Goal: Navigation & Orientation: Find specific page/section

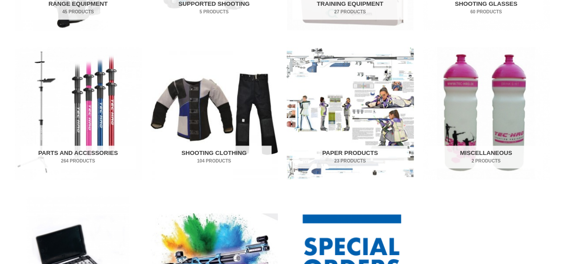
scroll to position [428, 0]
click at [354, 131] on img "Visit product category Paper Products" at bounding box center [350, 113] width 127 height 132
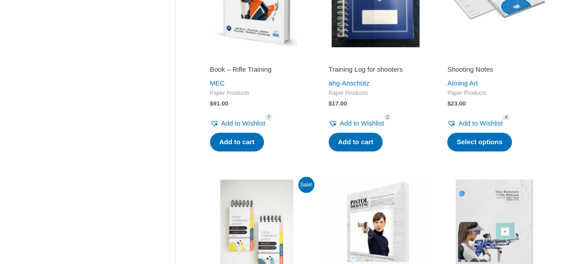
scroll to position [255, 0]
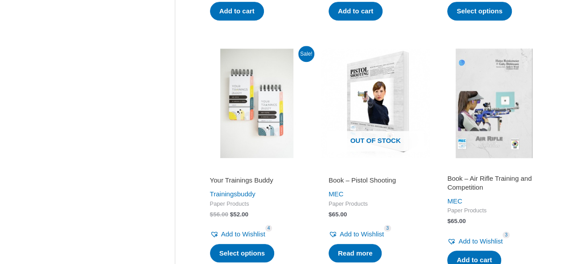
scroll to position [395, 0]
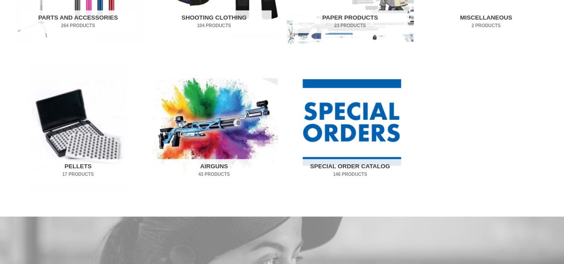
scroll to position [567, 0]
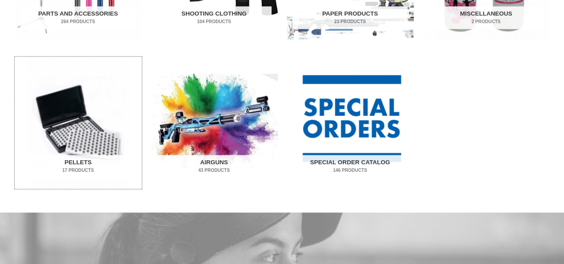
click at [115, 124] on img "Visit product category Pellets" at bounding box center [78, 123] width 127 height 132
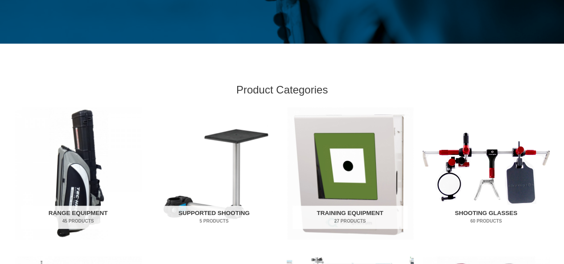
scroll to position [0, 0]
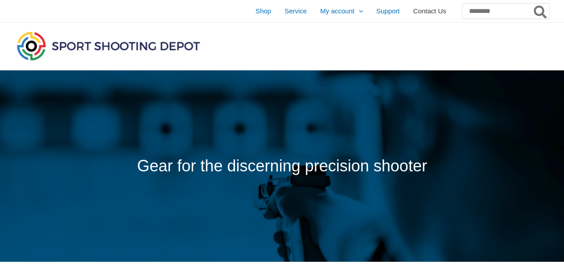
click at [421, 12] on span "Contact Us" at bounding box center [429, 11] width 33 height 22
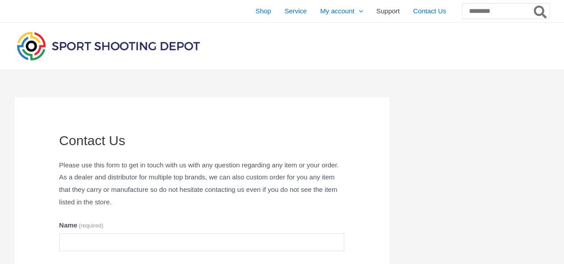
click at [376, 12] on span "Support" at bounding box center [388, 11] width 24 height 22
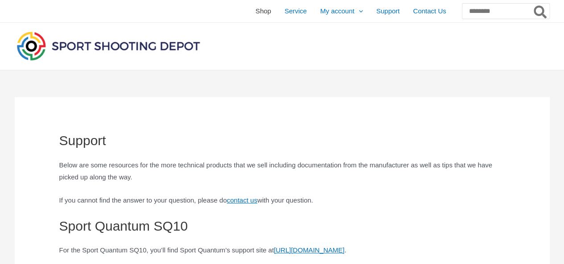
click at [255, 16] on span "Shop" at bounding box center [263, 11] width 16 height 22
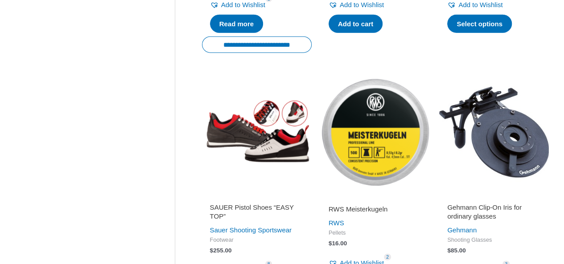
scroll to position [1103, 0]
